Goal: Task Accomplishment & Management: Use online tool/utility

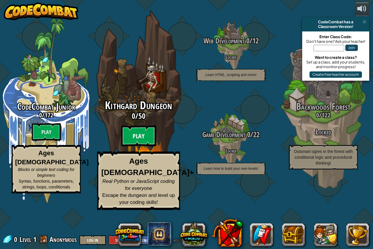
click at [139, 147] on btn "Play" at bounding box center [138, 136] width 35 height 21
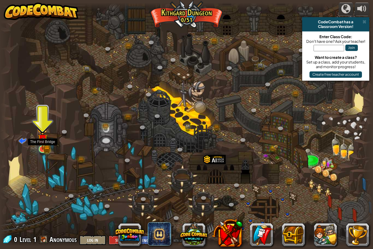
click at [41, 141] on img at bounding box center [43, 140] width 6 height 6
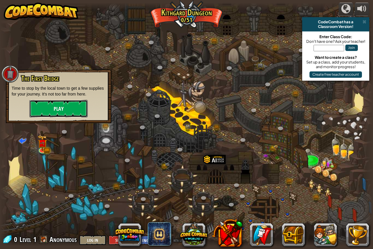
click at [55, 102] on button "Play" at bounding box center [58, 109] width 58 height 18
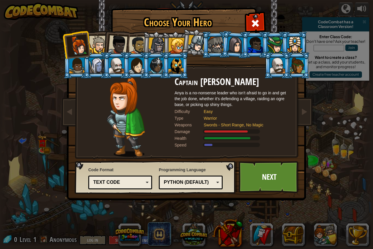
click at [134, 180] on div "Text code" at bounding box center [118, 182] width 50 height 7
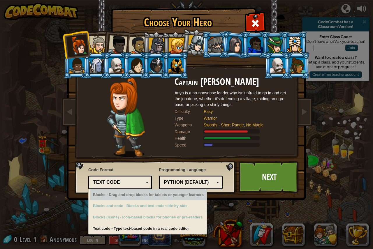
click at [150, 197] on div "Blocks - Drag and drop blocks for tablets or younger learners" at bounding box center [148, 195] width 117 height 11
click at [197, 195] on div "Blocks - Drag and drop blocks for tablets or younger learners" at bounding box center [148, 195] width 117 height 11
click at [146, 194] on div "Blocks - Drag and drop blocks for tablets or younger learners" at bounding box center [148, 195] width 117 height 11
click at [131, 179] on div "Text code" at bounding box center [120, 182] width 56 height 9
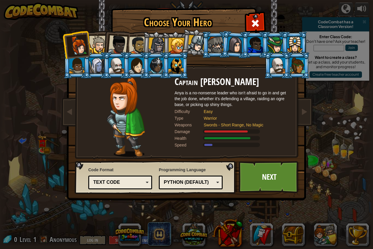
click at [124, 109] on img at bounding box center [126, 117] width 38 height 80
click at [114, 43] on div at bounding box center [117, 44] width 19 height 19
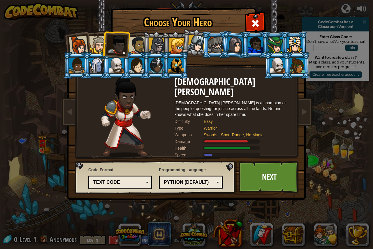
click at [106, 43] on li at bounding box center [116, 43] width 29 height 29
click at [97, 46] on div at bounding box center [98, 45] width 18 height 18
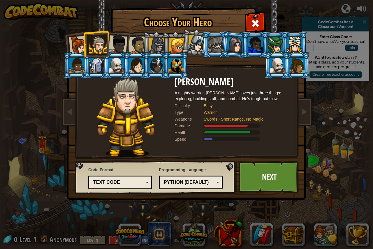
click at [139, 44] on div at bounding box center [138, 45] width 18 height 18
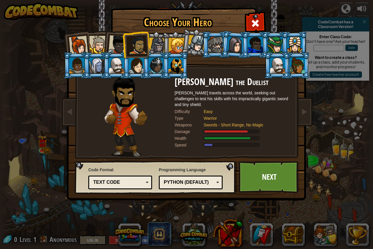
click at [162, 43] on div at bounding box center [157, 46] width 17 height 17
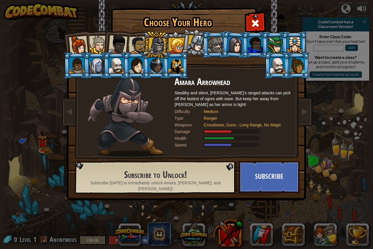
click at [172, 44] on div at bounding box center [177, 46] width 16 height 16
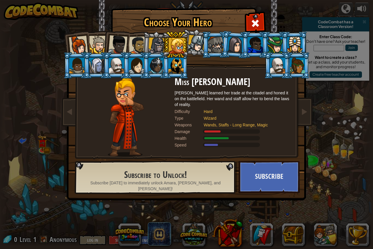
click at [195, 44] on div at bounding box center [196, 43] width 17 height 17
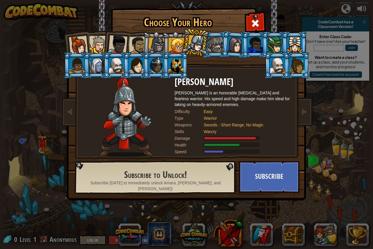
click at [207, 44] on li at bounding box center [195, 42] width 29 height 29
click at [219, 46] on div at bounding box center [215, 45] width 15 height 16
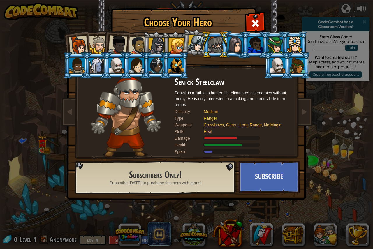
click at [232, 48] on div at bounding box center [236, 44] width 16 height 17
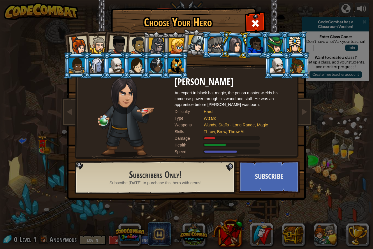
click at [249, 47] on div at bounding box center [255, 45] width 15 height 16
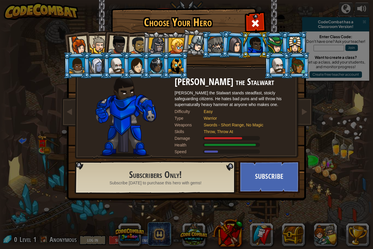
click at [271, 45] on div at bounding box center [275, 45] width 15 height 16
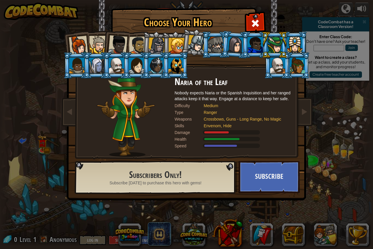
click at [247, 50] on li at bounding box center [255, 45] width 26 height 27
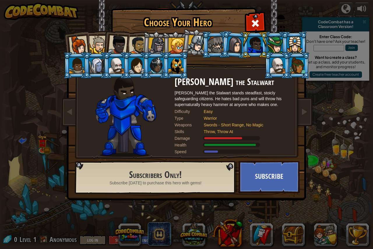
click at [272, 43] on div at bounding box center [275, 45] width 15 height 16
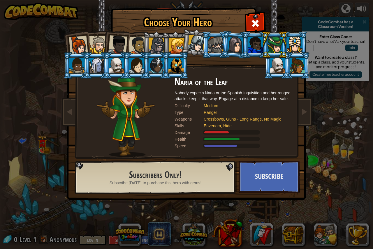
click at [230, 46] on div at bounding box center [236, 44] width 16 height 17
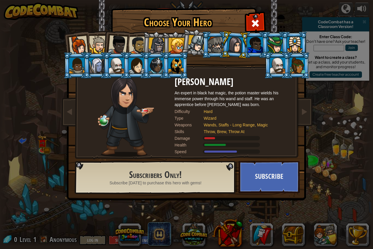
click at [219, 45] on div at bounding box center [215, 45] width 15 height 16
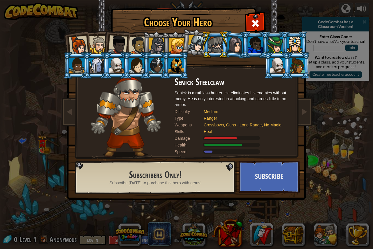
click at [250, 44] on div at bounding box center [255, 45] width 15 height 16
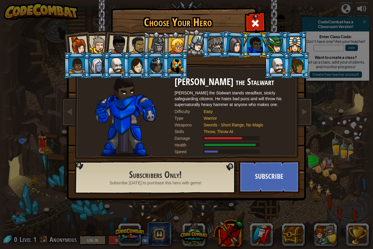
click at [295, 42] on div at bounding box center [295, 45] width 15 height 16
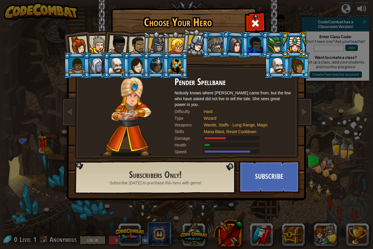
click at [283, 60] on div at bounding box center [277, 66] width 15 height 16
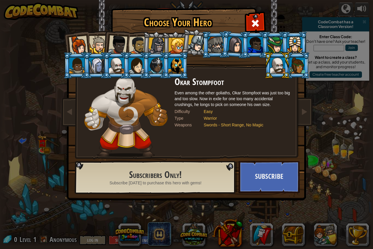
click at [295, 57] on li at bounding box center [297, 65] width 26 height 27
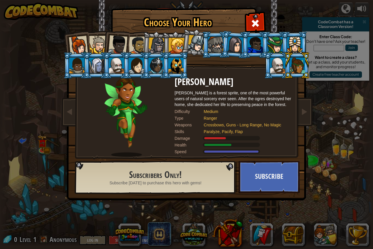
click at [167, 64] on li at bounding box center [176, 65] width 26 height 27
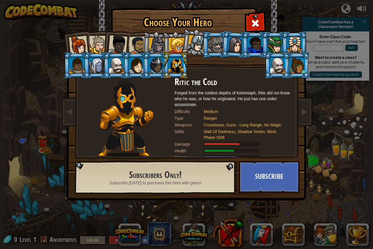
click at [144, 64] on li at bounding box center [156, 65] width 26 height 27
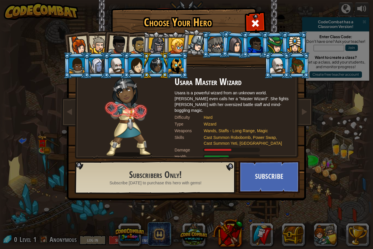
click at [187, 41] on li at bounding box center [195, 42] width 29 height 29
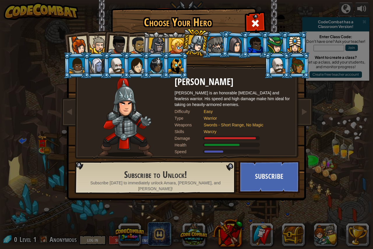
click at [178, 48] on div at bounding box center [177, 46] width 16 height 16
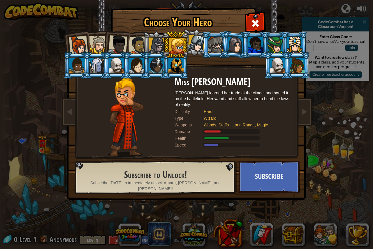
click at [146, 44] on li at bounding box center [156, 45] width 28 height 28
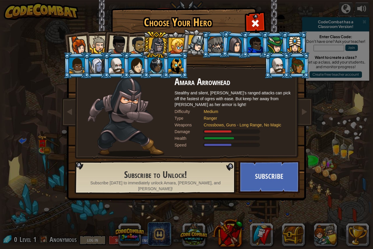
click at [120, 41] on div at bounding box center [117, 44] width 19 height 19
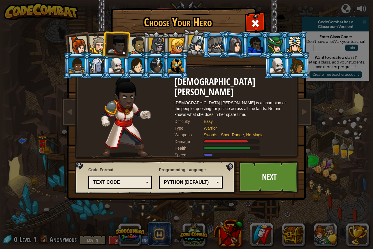
click at [132, 45] on div at bounding box center [138, 45] width 18 height 18
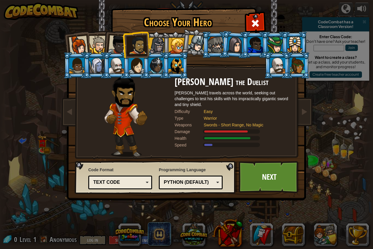
click at [122, 45] on div at bounding box center [117, 44] width 19 height 19
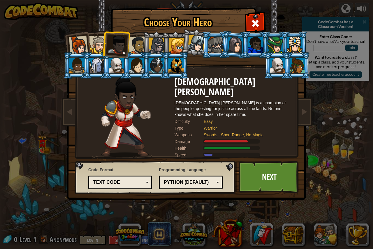
click at [97, 37] on div at bounding box center [98, 45] width 18 height 18
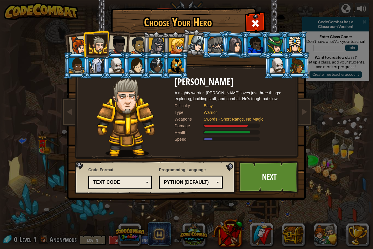
click at [113, 42] on div at bounding box center [117, 44] width 19 height 19
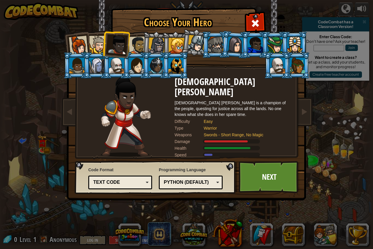
click at [97, 42] on div at bounding box center [98, 45] width 18 height 18
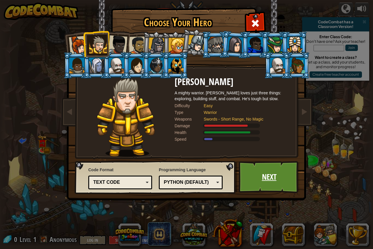
click at [268, 188] on link "Next" at bounding box center [269, 177] width 61 height 32
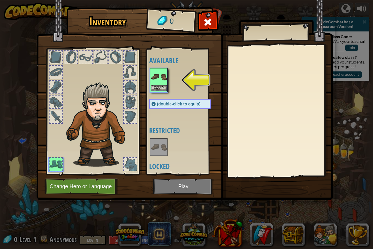
click at [153, 83] on img at bounding box center [159, 77] width 16 height 16
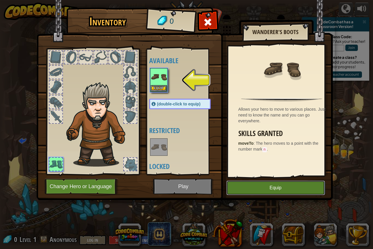
click at [268, 184] on button "Equip" at bounding box center [276, 188] width 99 height 15
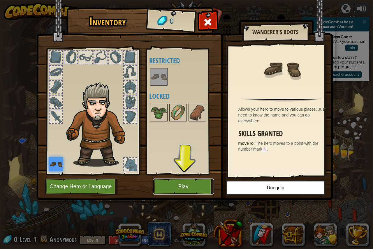
click at [175, 184] on button "Play" at bounding box center [183, 187] width 61 height 16
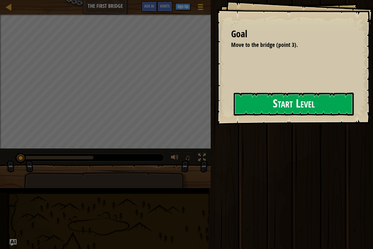
click at [234, 103] on button "Start Level" at bounding box center [294, 104] width 120 height 23
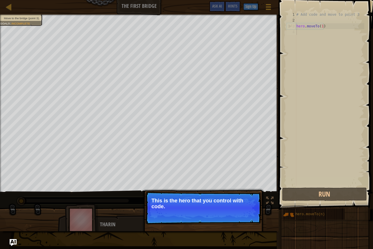
click at [167, 191] on div "Skip (esc) Continue This is the hero that you control with code." at bounding box center [204, 232] width 122 height 86
drag, startPoint x: 169, startPoint y: 203, endPoint x: 183, endPoint y: 204, distance: 13.7
click at [173, 204] on p "This is the hero that you control with code." at bounding box center [204, 204] width 104 height 12
click at [249, 216] on button "Continue" at bounding box center [245, 215] width 24 height 8
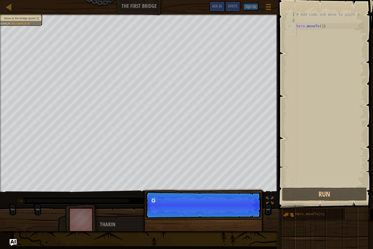
scroll to position [3, 0]
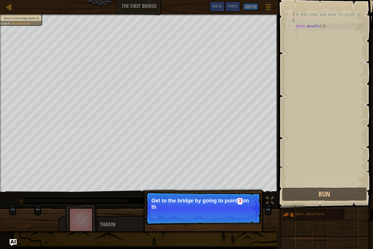
click at [186, 200] on p "Get to the bridge by going to point 3 on th" at bounding box center [204, 204] width 104 height 12
click at [186, 200] on p "Get to the bridge by going to point 3 on the map." at bounding box center [204, 204] width 104 height 12
click at [240, 214] on button "Continue" at bounding box center [245, 216] width 24 height 8
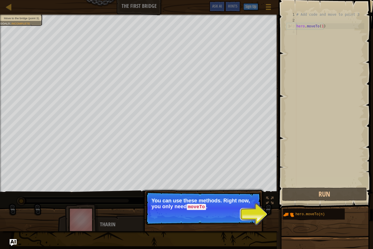
click at [251, 214] on button "Continue" at bounding box center [245, 216] width 24 height 8
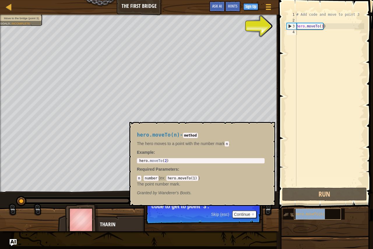
click at [301, 214] on span "hero.moveTo(n)" at bounding box center [310, 215] width 29 height 4
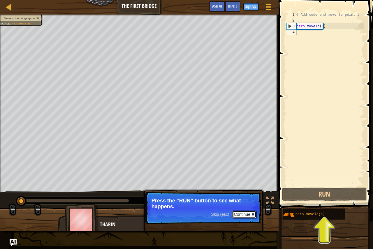
click at [252, 212] on button "Continue" at bounding box center [245, 215] width 24 height 8
click at [252, 212] on p "Skip (esc) Continue Press the “RUN” button to see what happens." at bounding box center [204, 208] width 116 height 33
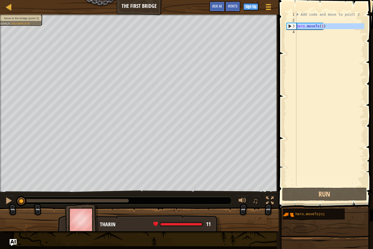
click at [287, 25] on div "3" at bounding box center [291, 26] width 9 height 6
click at [290, 22] on div "2" at bounding box center [292, 21] width 10 height 6
type textarea "hero.moveTo(1)"
drag, startPoint x: 321, startPoint y: 200, endPoint x: 310, endPoint y: 184, distance: 19.2
click at [320, 197] on button "Run" at bounding box center [324, 194] width 85 height 13
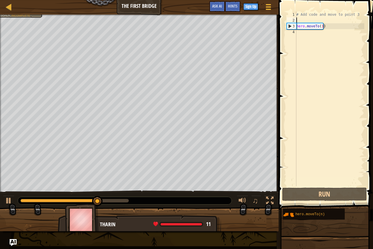
click at [321, 24] on div "# Add code and move to point 3 hero . moveTo ( 1 )" at bounding box center [330, 105] width 69 height 187
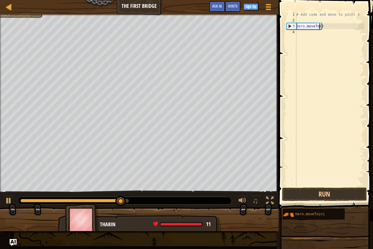
scroll to position [3, 2]
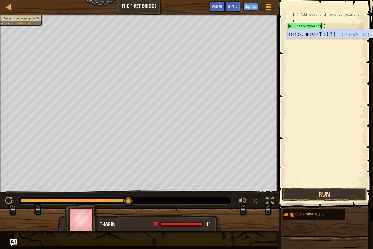
type textarea "hero.moveTo(3)"
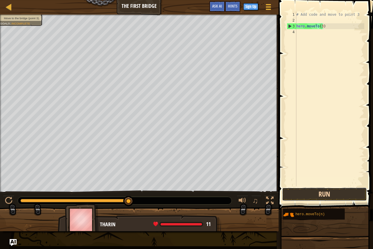
click at [352, 201] on button "Run" at bounding box center [324, 194] width 85 height 13
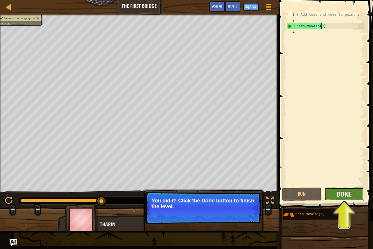
click at [338, 199] on span "Done" at bounding box center [344, 194] width 15 height 9
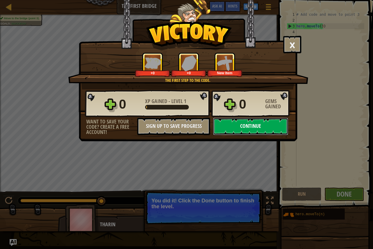
click at [239, 123] on button "Continue" at bounding box center [250, 127] width 75 height 18
